Goal: Find contact information: Obtain details needed to contact an individual or organization

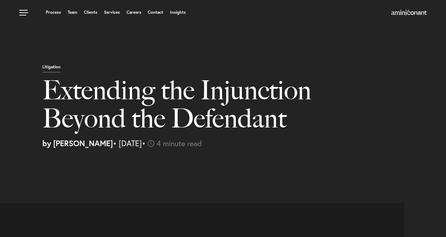
select select "US"
select select "Austin"
select select "Business and Civil Litigation"
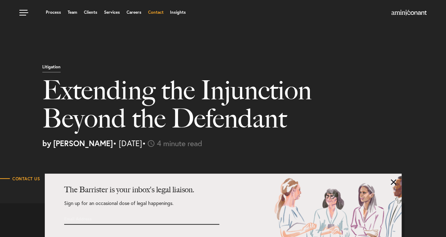
click at [156, 13] on link "Contact" at bounding box center [156, 12] width 16 height 4
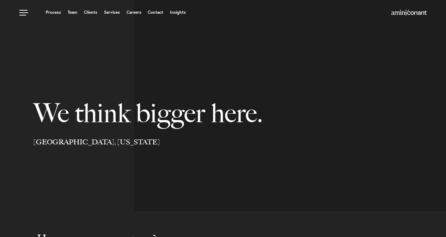
select select "Austin"
select select "Business and Civil Litigation"
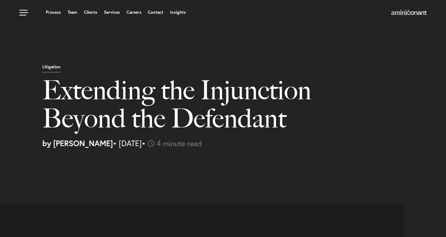
select select "US"
select select "Austin"
select select "Business and Civil Litigation"
